Goal: Understand process/instructions: Learn about a topic

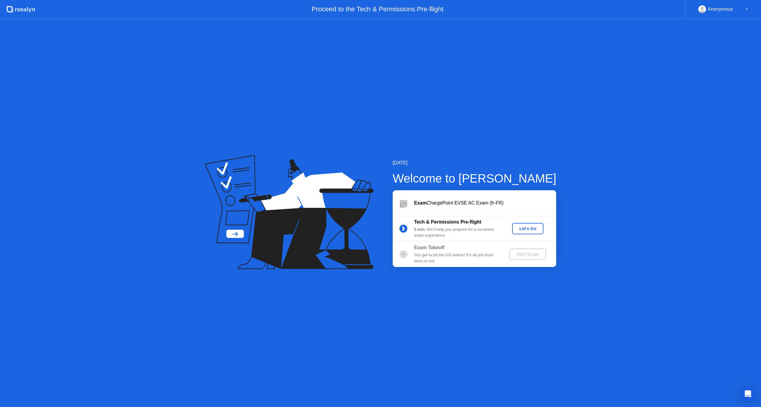
click at [524, 226] on div "Let's Go" at bounding box center [527, 228] width 26 height 5
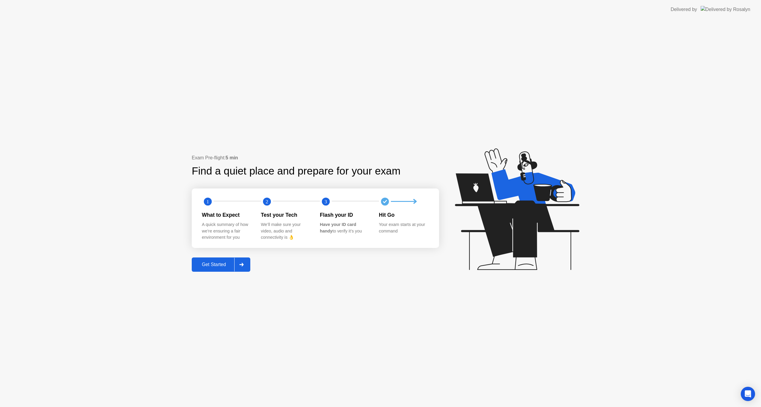
click at [219, 265] on div "Get Started" at bounding box center [213, 264] width 41 height 5
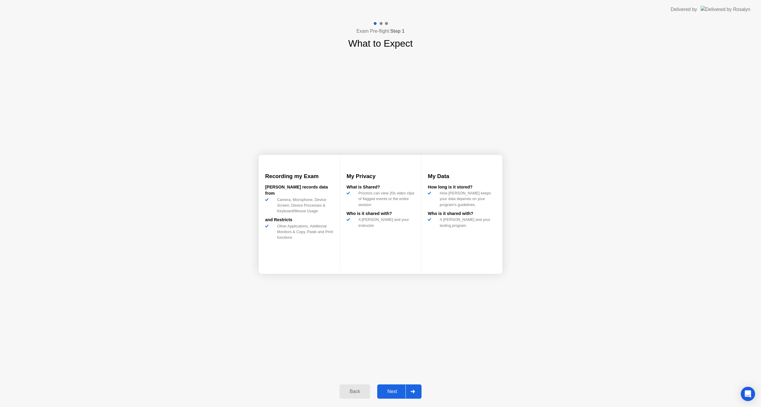
click at [395, 390] on div "Next" at bounding box center [392, 391] width 26 height 5
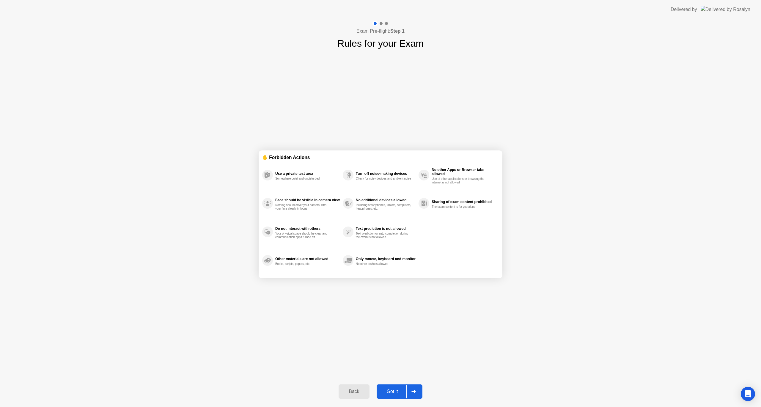
click at [395, 391] on div "Got it" at bounding box center [392, 391] width 28 height 5
select select "**********"
select select "*******"
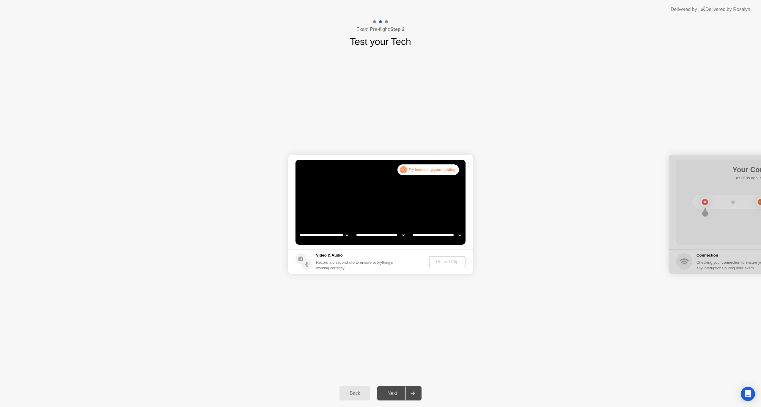
click at [319, 233] on select "**********" at bounding box center [323, 235] width 51 height 12
click at [318, 288] on div "**********" at bounding box center [380, 214] width 761 height 331
click at [368, 235] on select "**********" at bounding box center [380, 235] width 51 height 12
click at [336, 291] on div "**********" at bounding box center [380, 214] width 761 height 331
click at [428, 234] on select "**********" at bounding box center [436, 235] width 51 height 12
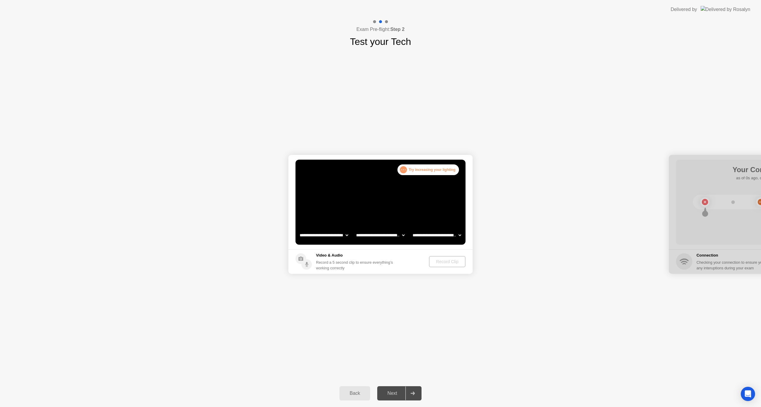
click at [437, 263] on div "Record Clip" at bounding box center [447, 261] width 32 height 5
click at [406, 169] on div ". . ." at bounding box center [403, 169] width 7 height 7
click at [435, 262] on div "Record Clip" at bounding box center [447, 261] width 32 height 5
click at [422, 170] on div ". . . Try increasing your lighting" at bounding box center [428, 169] width 62 height 11
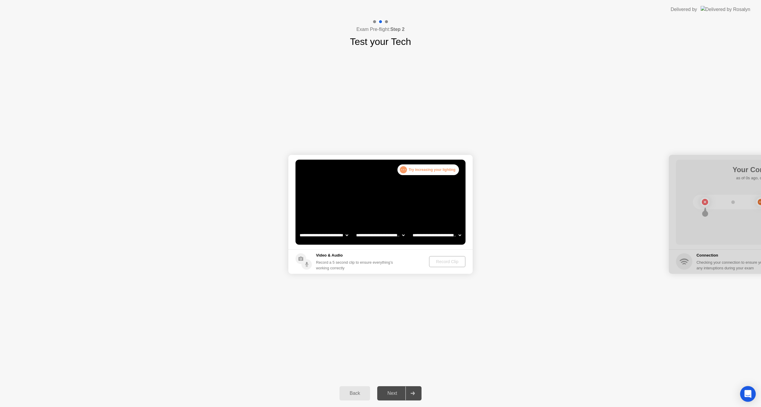
click at [746, 393] on icon "Open Intercom Messenger" at bounding box center [747, 394] width 7 height 8
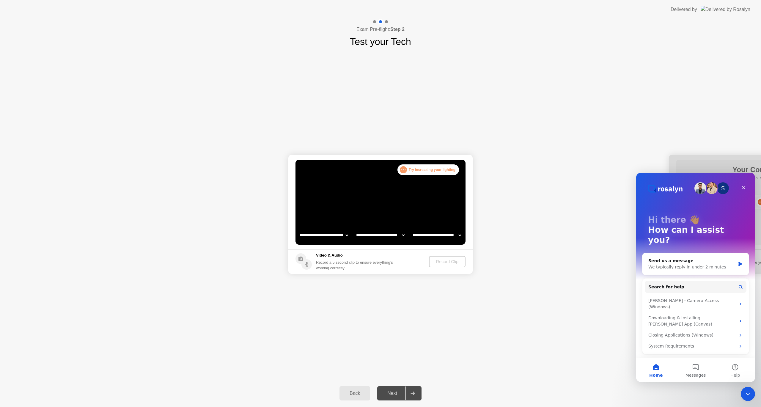
click at [695, 188] on img "Intercom messenger" at bounding box center [700, 188] width 12 height 12
click at [716, 190] on img "Intercom messenger" at bounding box center [712, 188] width 12 height 12
click at [742, 186] on icon "Close" at bounding box center [743, 187] width 3 height 3
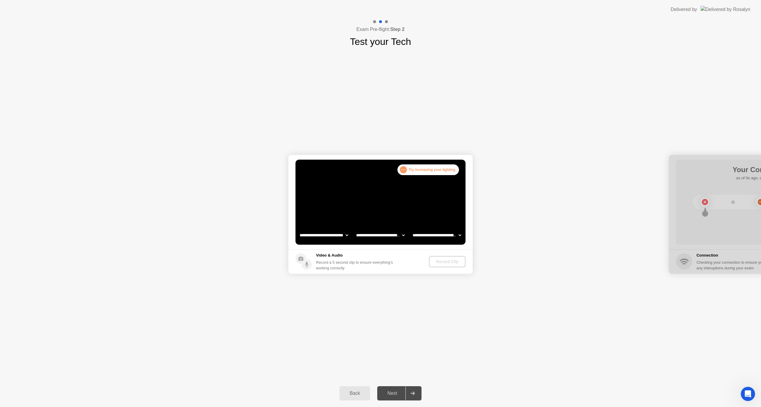
click at [306, 262] on circle at bounding box center [306, 264] width 10 height 10
click at [442, 260] on div "Record Clip" at bounding box center [447, 261] width 32 height 5
click at [681, 260] on div at bounding box center [761, 214] width 184 height 119
click at [703, 201] on div at bounding box center [761, 214] width 184 height 119
click at [354, 394] on div "Back" at bounding box center [354, 392] width 27 height 5
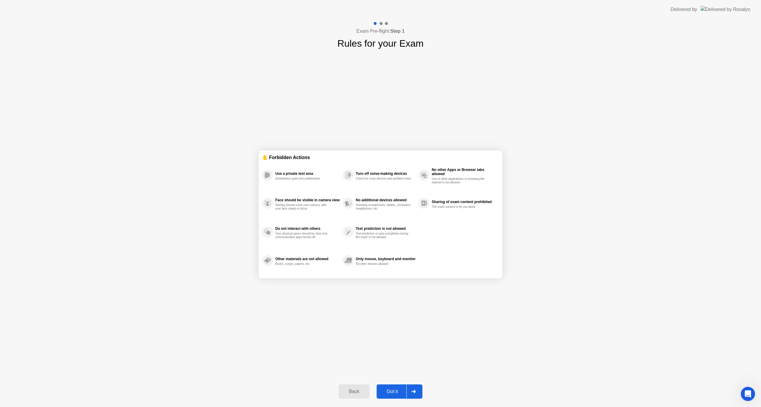
click at [351, 393] on div "Back" at bounding box center [353, 391] width 27 height 5
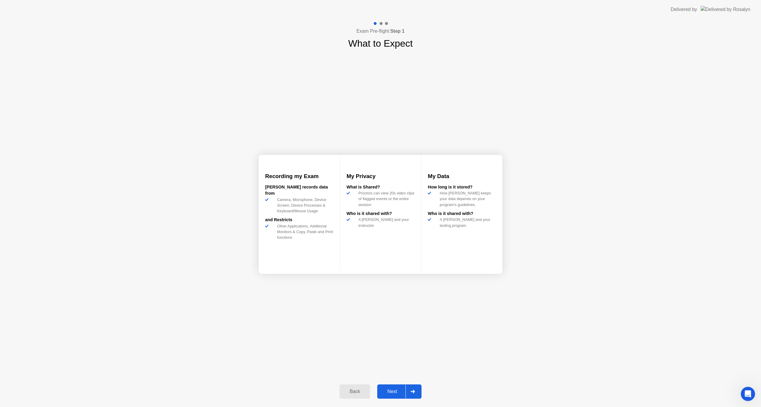
click at [351, 393] on div "Back" at bounding box center [354, 391] width 27 height 5
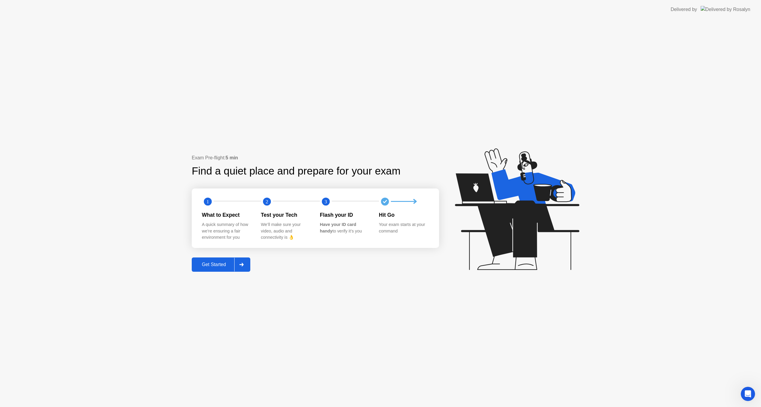
click at [697, 9] on div "Delivered by" at bounding box center [683, 9] width 26 height 7
click at [732, 18] on div "Delivered by" at bounding box center [710, 9] width 80 height 19
click at [725, 10] on img at bounding box center [725, 9] width 50 height 7
click at [212, 265] on div "Get Started" at bounding box center [213, 264] width 41 height 5
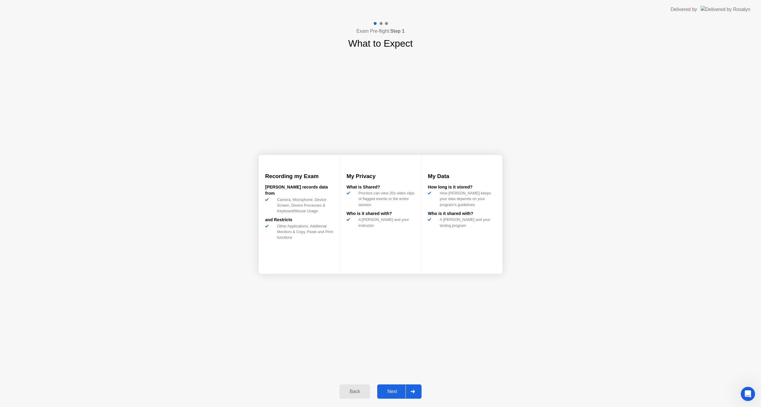
click at [394, 390] on div "Next" at bounding box center [392, 391] width 26 height 5
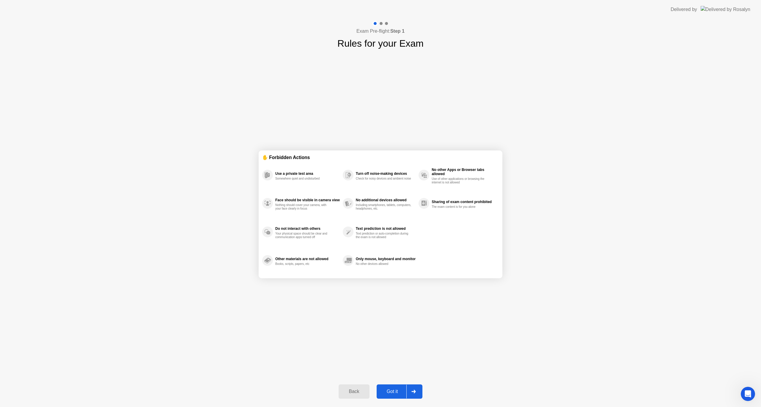
click at [395, 392] on div "Got it" at bounding box center [392, 391] width 28 height 5
select select "**********"
select select "*******"
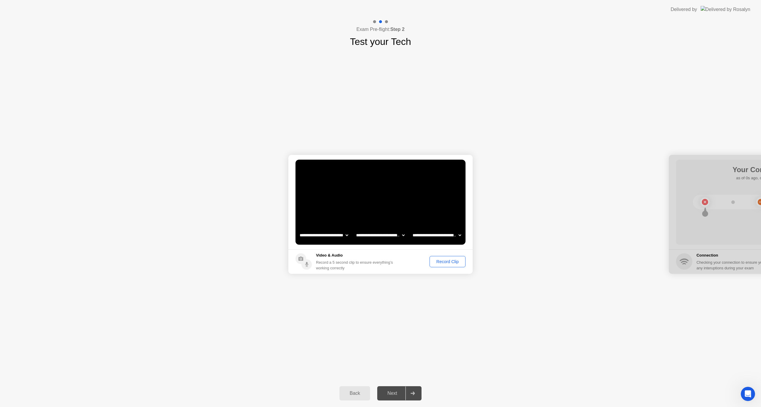
click at [440, 261] on div "Record Clip" at bounding box center [448, 261] width 32 height 5
click at [421, 261] on div "Replay Clip" at bounding box center [415, 261] width 39 height 5
click at [450, 263] on div "Retry" at bounding box center [452, 261] width 22 height 5
click at [445, 262] on div "Record Clip" at bounding box center [448, 261] width 32 height 5
click at [413, 262] on div "Replay Clip" at bounding box center [415, 261] width 39 height 5
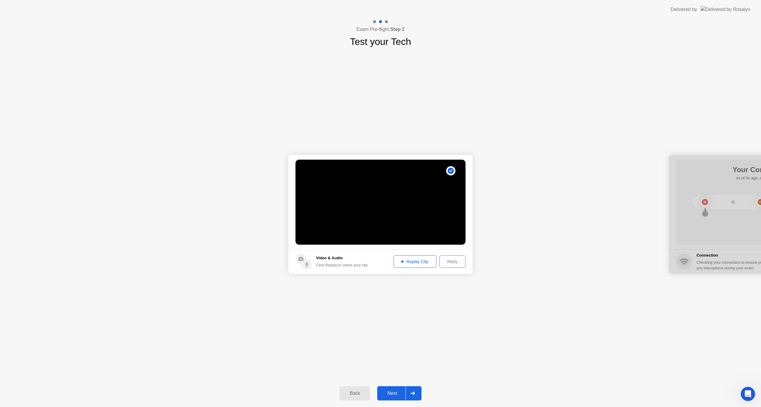
click at [450, 261] on div "Retry" at bounding box center [452, 261] width 22 height 5
click at [443, 261] on div "Record Clip" at bounding box center [448, 261] width 32 height 5
click at [414, 262] on div "Replay Clip" at bounding box center [415, 261] width 39 height 5
click at [393, 392] on div "Next" at bounding box center [392, 392] width 26 height 5
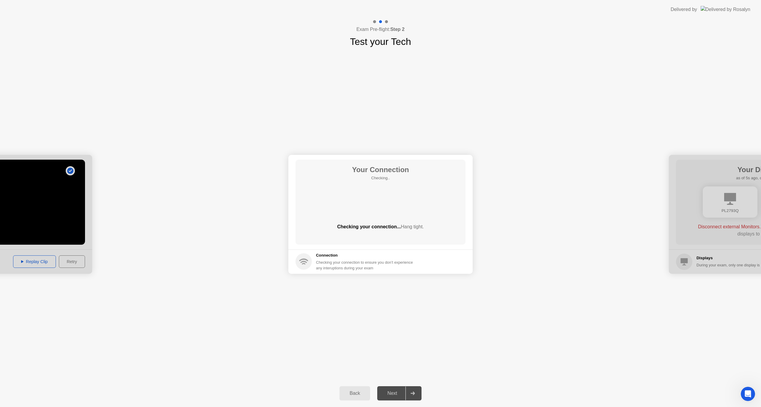
click at [303, 260] on icon at bounding box center [303, 260] width 9 height 3
click at [351, 266] on div "Checking your connection to ensure you don’t experience any interuptions during…" at bounding box center [366, 264] width 100 height 11
click at [388, 393] on div "Next" at bounding box center [392, 392] width 26 height 5
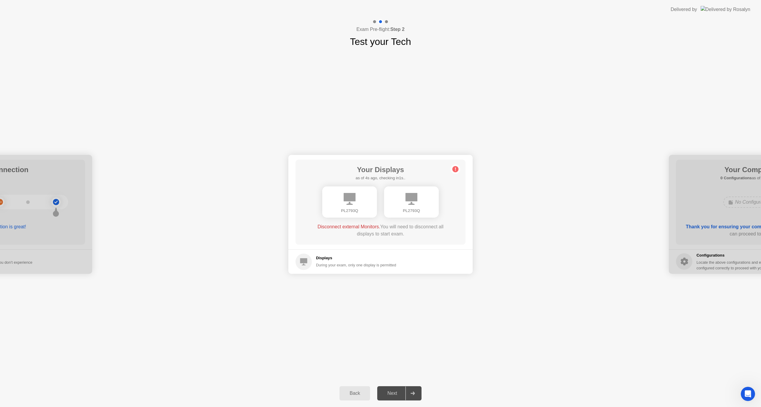
click at [350, 208] on div "PL2793Q" at bounding box center [349, 211] width 45 height 6
click at [413, 203] on icon at bounding box center [411, 199] width 12 height 12
click at [303, 261] on icon at bounding box center [303, 261] width 7 height 7
click at [400, 205] on div "PL2793Q" at bounding box center [411, 201] width 55 height 31
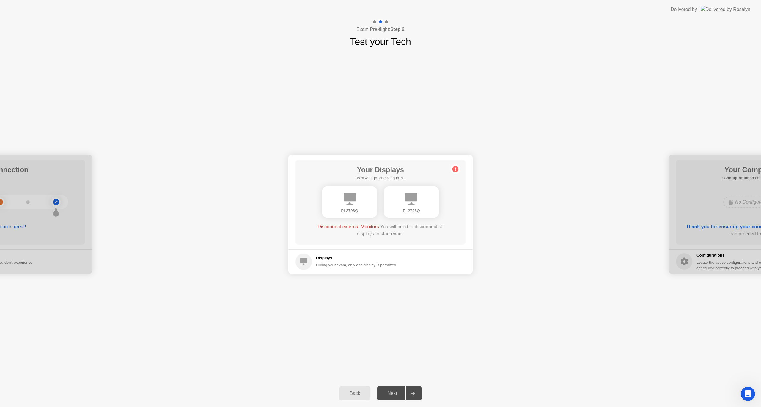
click at [340, 204] on div "PL2793Q" at bounding box center [349, 201] width 55 height 31
click at [455, 168] on circle at bounding box center [455, 169] width 6 height 6
click at [56, 201] on div at bounding box center [0, 214] width 184 height 119
click at [349, 266] on div "During your exam, only one display is permitted" at bounding box center [356, 265] width 80 height 6
click at [411, 207] on div "PL2793Q" at bounding box center [411, 201] width 55 height 31
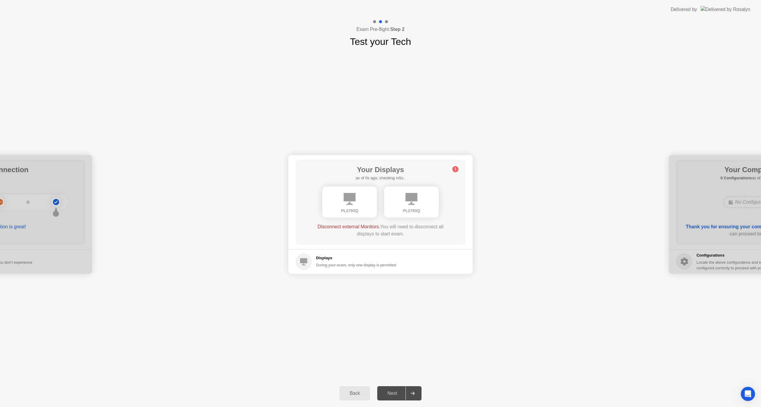
click at [411, 207] on div "PL2793Q" at bounding box center [411, 201] width 55 height 31
click at [410, 207] on div "PL2793Q" at bounding box center [411, 201] width 55 height 31
click at [414, 201] on icon at bounding box center [411, 199] width 12 height 12
click at [409, 211] on div "PL2793Q" at bounding box center [411, 211] width 45 height 6
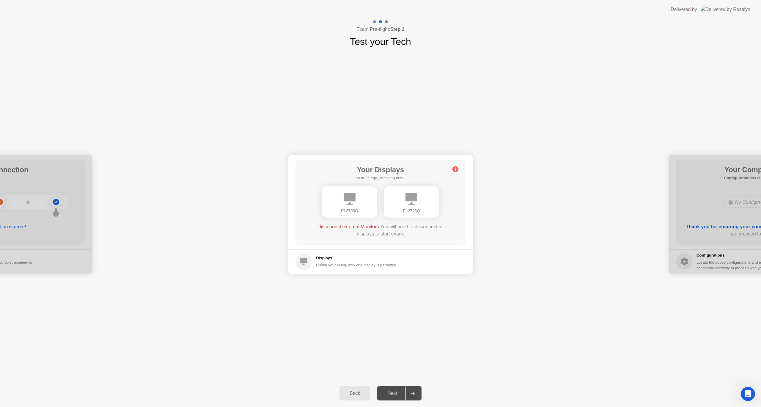
click at [395, 393] on div "Next" at bounding box center [392, 392] width 26 height 5
click at [454, 169] on circle at bounding box center [455, 169] width 6 height 6
click at [355, 393] on div "Back" at bounding box center [354, 392] width 27 height 5
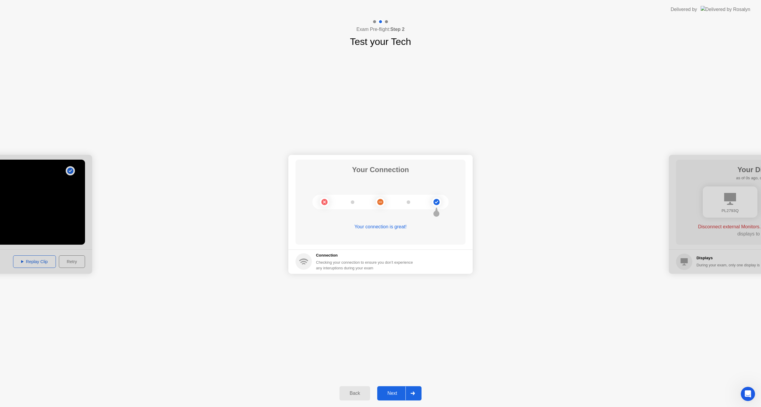
click at [357, 393] on div "Back" at bounding box center [354, 392] width 27 height 5
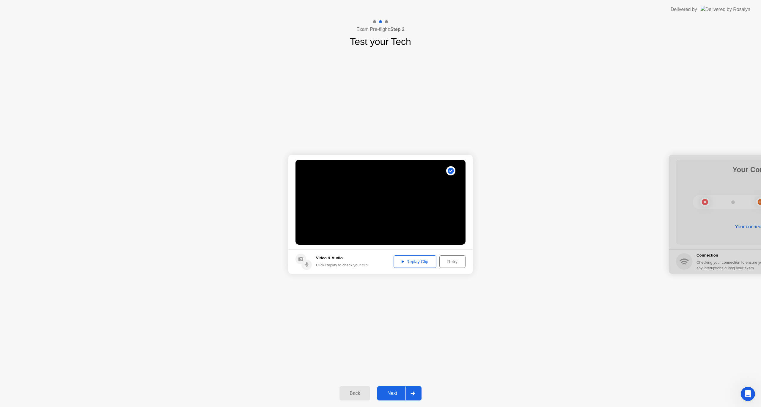
click at [414, 262] on div "Replay Clip" at bounding box center [415, 261] width 39 height 5
click at [409, 262] on div "Replay Clip" at bounding box center [415, 261] width 39 height 5
click at [452, 261] on div "Retry" at bounding box center [452, 261] width 22 height 5
click at [357, 393] on div "Back" at bounding box center [354, 392] width 27 height 5
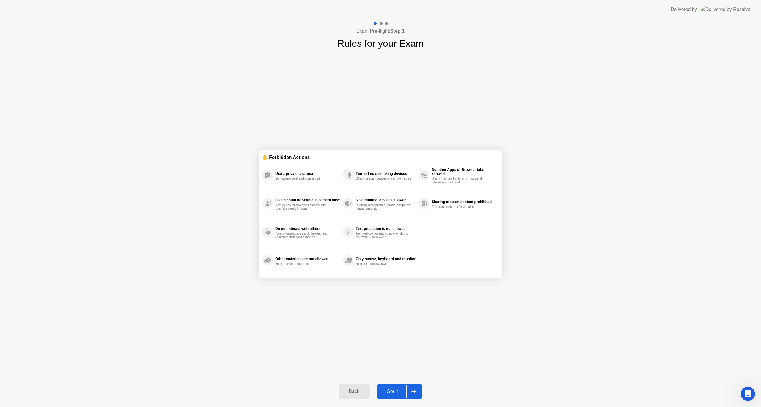
click at [354, 391] on div "Back" at bounding box center [353, 391] width 27 height 5
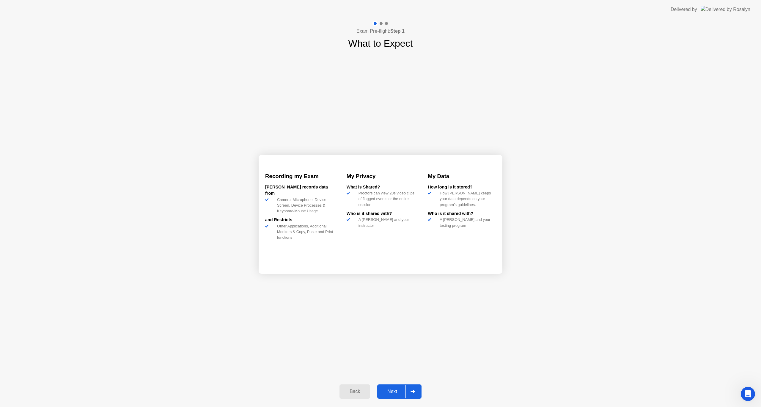
click at [354, 391] on div "Back" at bounding box center [354, 391] width 27 height 5
